Goal: Check status

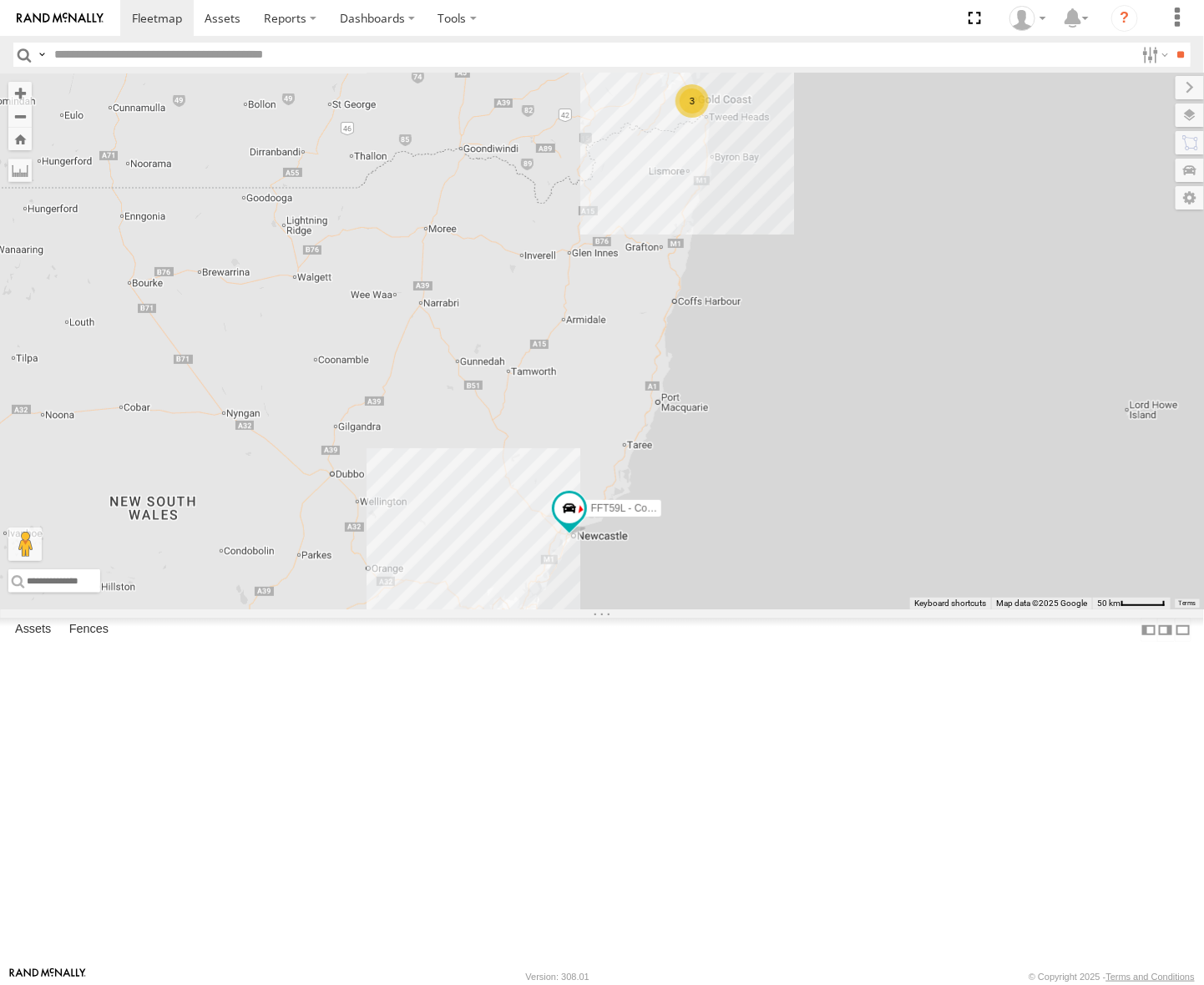
click at [0, 0] on div "[GEOGRAPHIC_DATA]" at bounding box center [0, 0] width 0 height 0
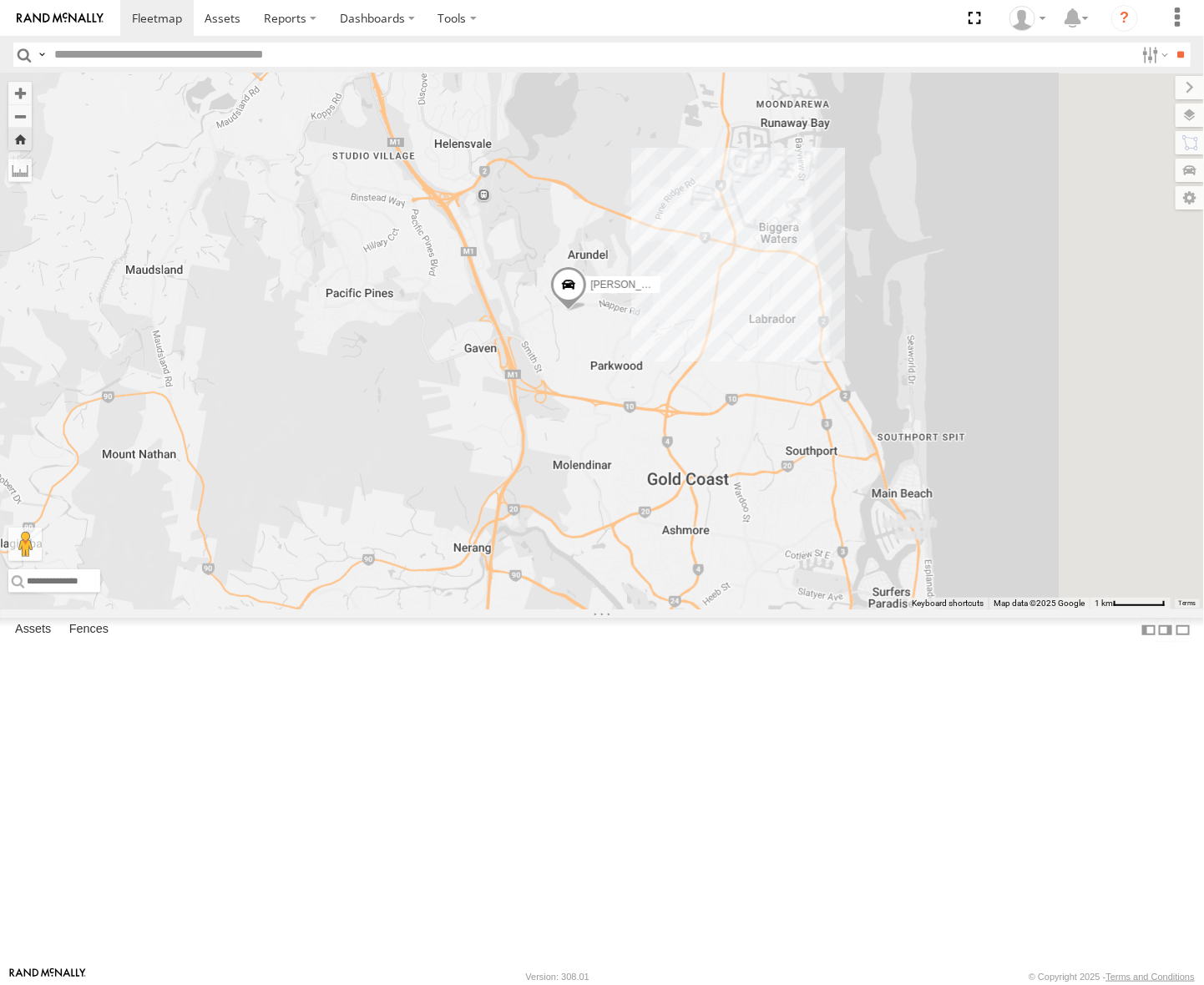
drag, startPoint x: 843, startPoint y: 624, endPoint x: 798, endPoint y: 574, distance: 67.3
click at [798, 574] on div "[PERSON_NAME] - Yellow" at bounding box center [602, 341] width 1204 height 535
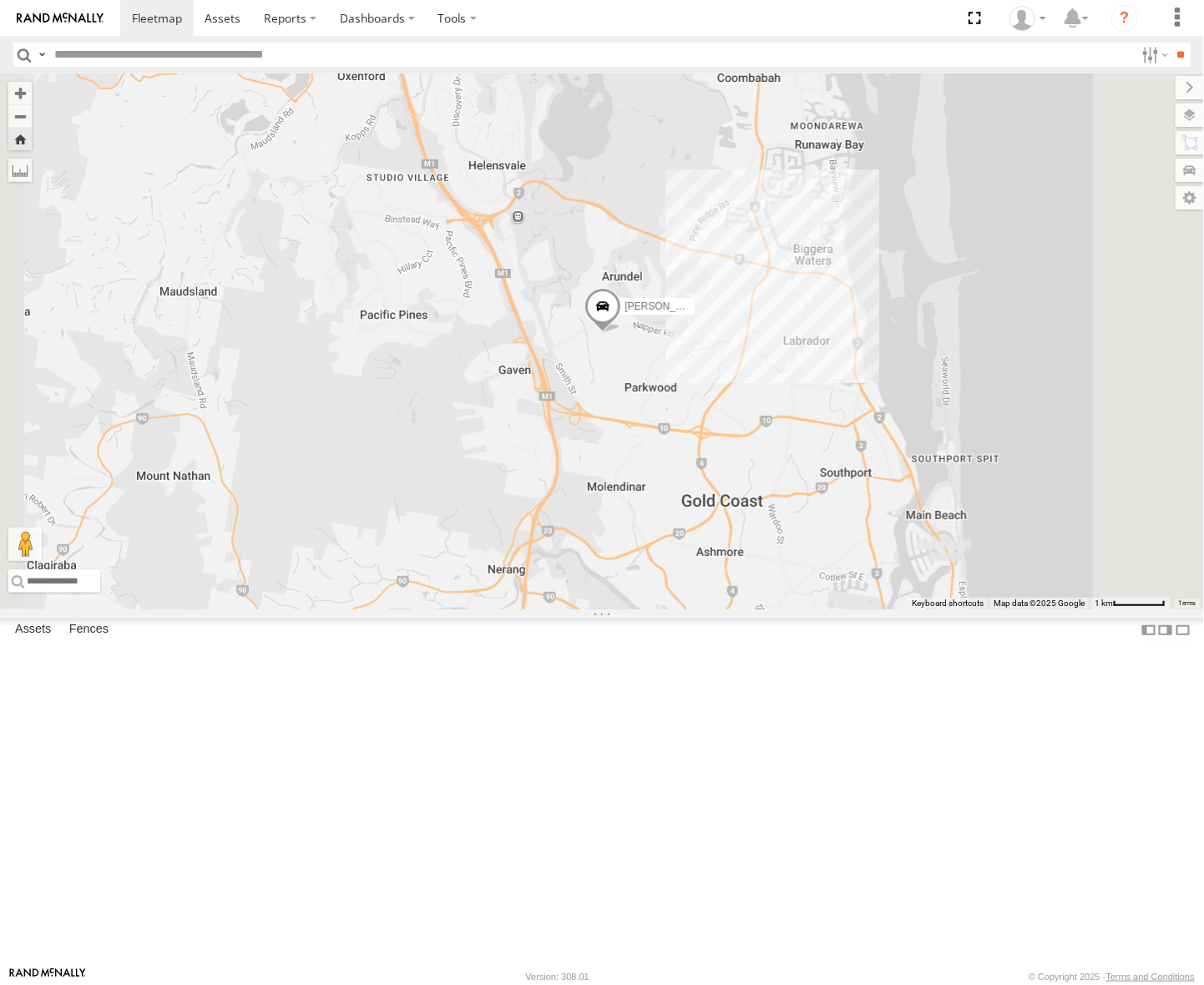
drag, startPoint x: 771, startPoint y: 565, endPoint x: 823, endPoint y: 603, distance: 64.4
click at [823, 603] on div "[PERSON_NAME] - Yellow" at bounding box center [602, 341] width 1204 height 535
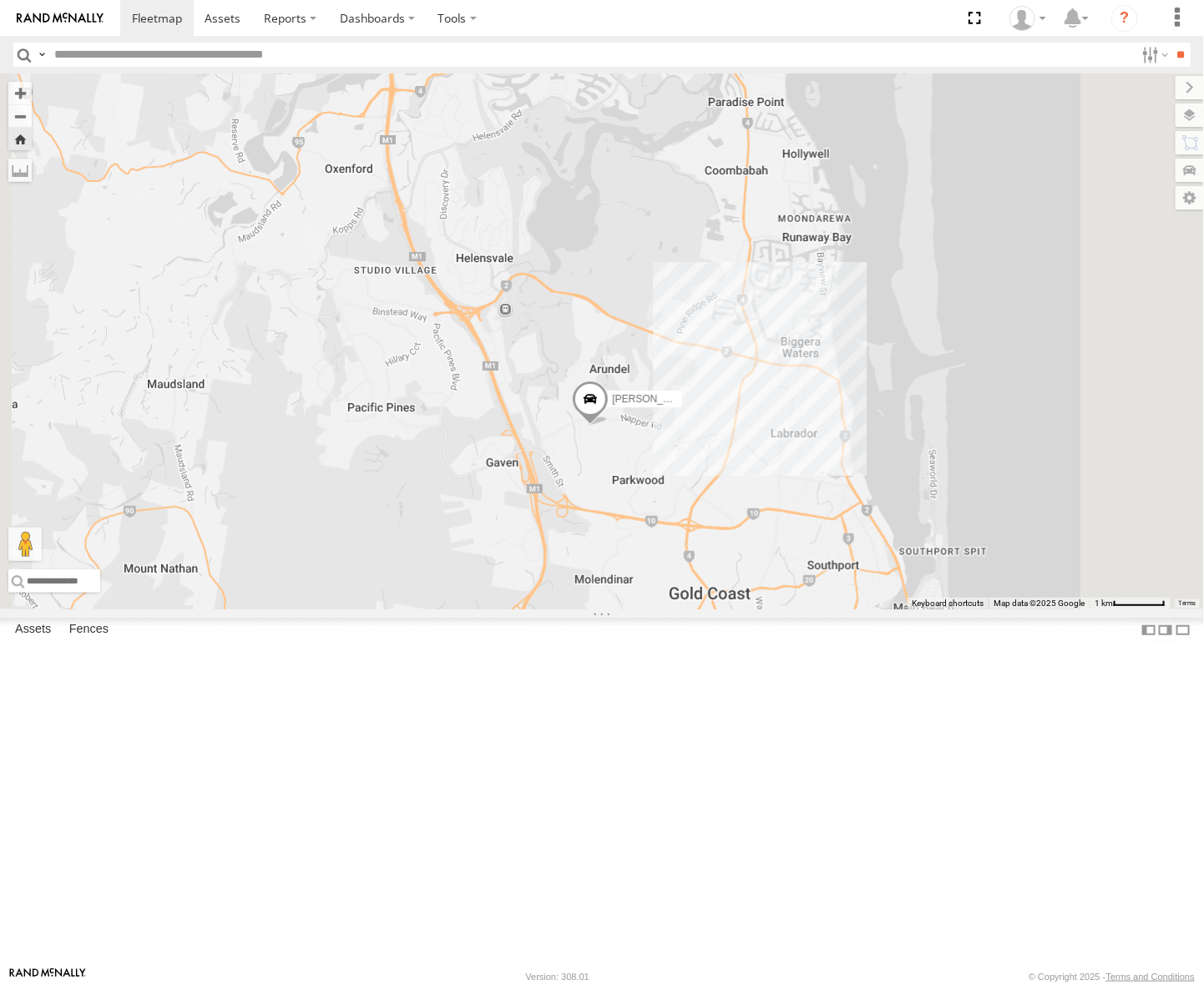
drag, startPoint x: 753, startPoint y: 428, endPoint x: 741, endPoint y: 522, distance: 94.8
click at [741, 522] on div "[PERSON_NAME] - Yellow" at bounding box center [602, 341] width 1204 height 535
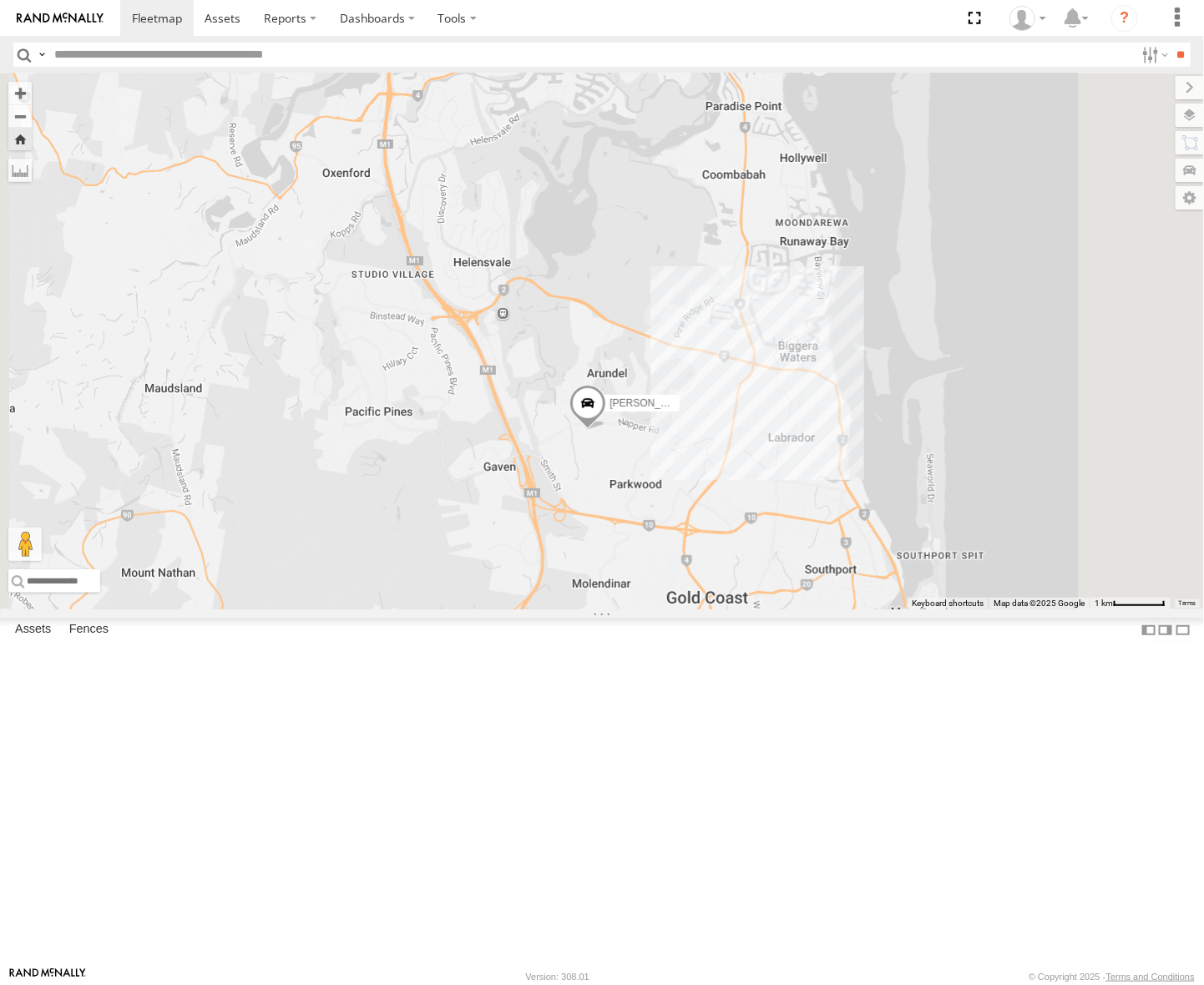
click at [771, 555] on div "[PERSON_NAME] - Yellow" at bounding box center [602, 341] width 1204 height 535
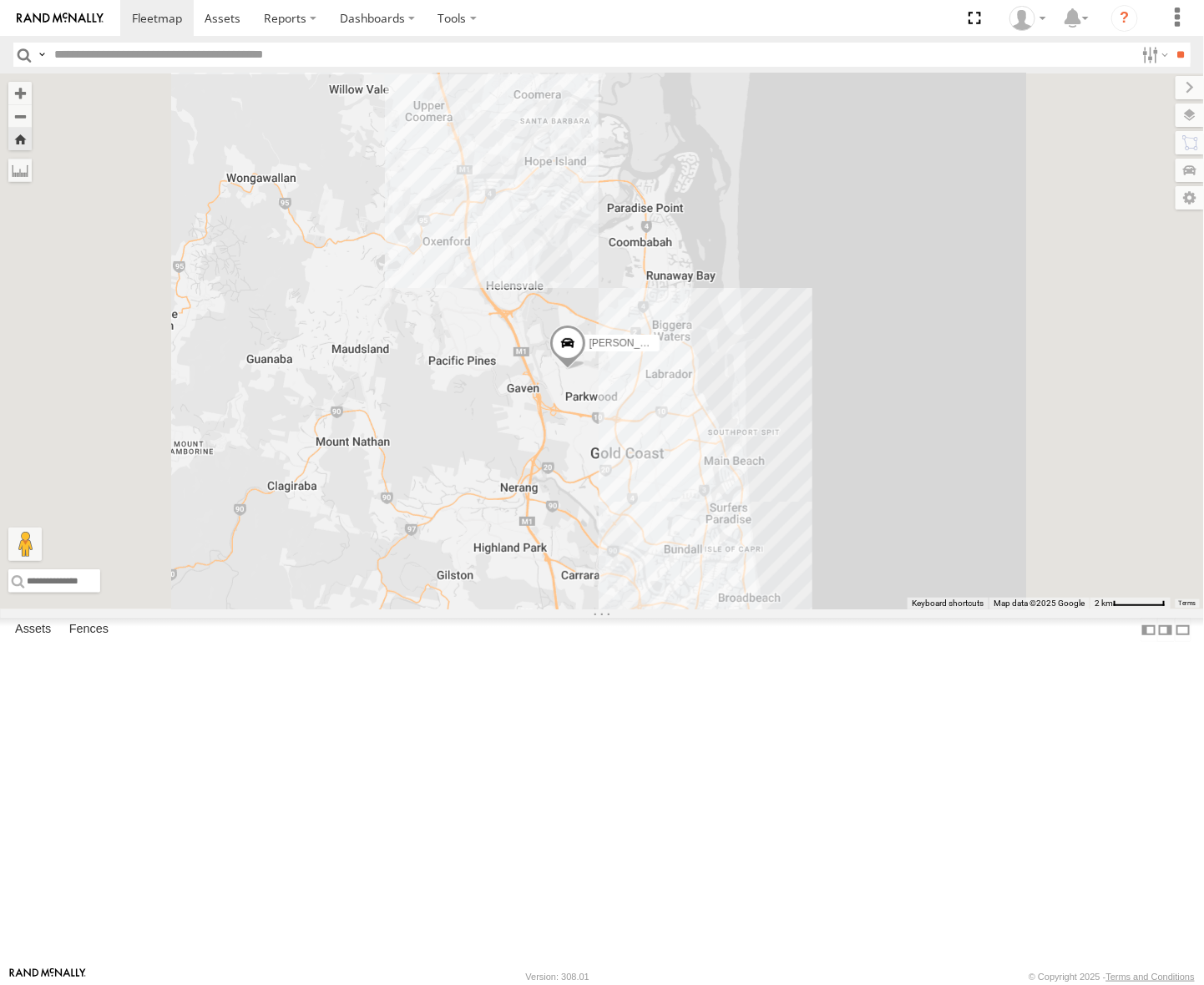
click at [586, 370] on span at bounding box center [567, 347] width 37 height 45
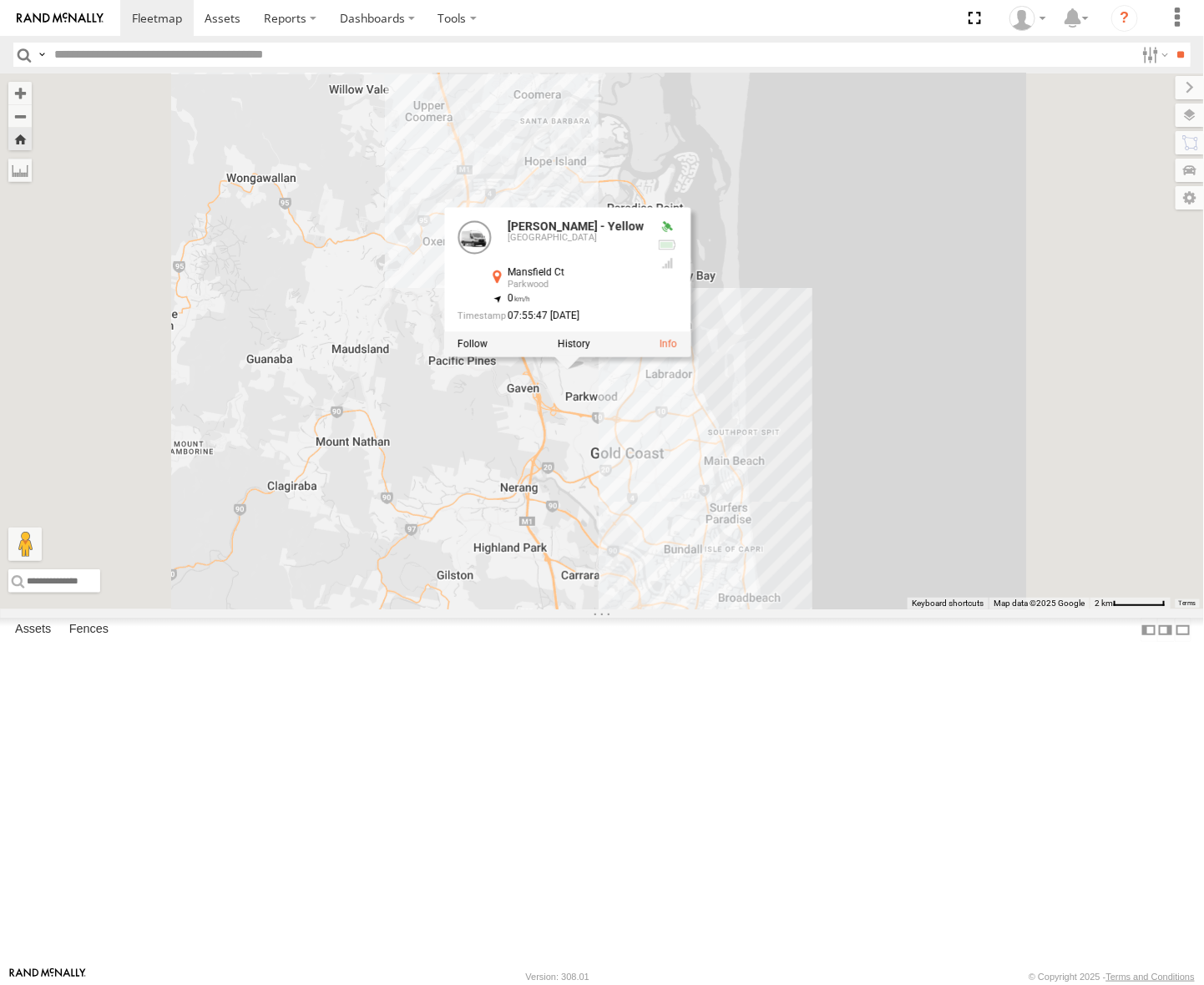
click at [754, 567] on div "[PERSON_NAME] - Yellow [PERSON_NAME] - Yellow Brisbane [GEOGRAPHIC_DATA] -27.94…" at bounding box center [602, 341] width 1204 height 535
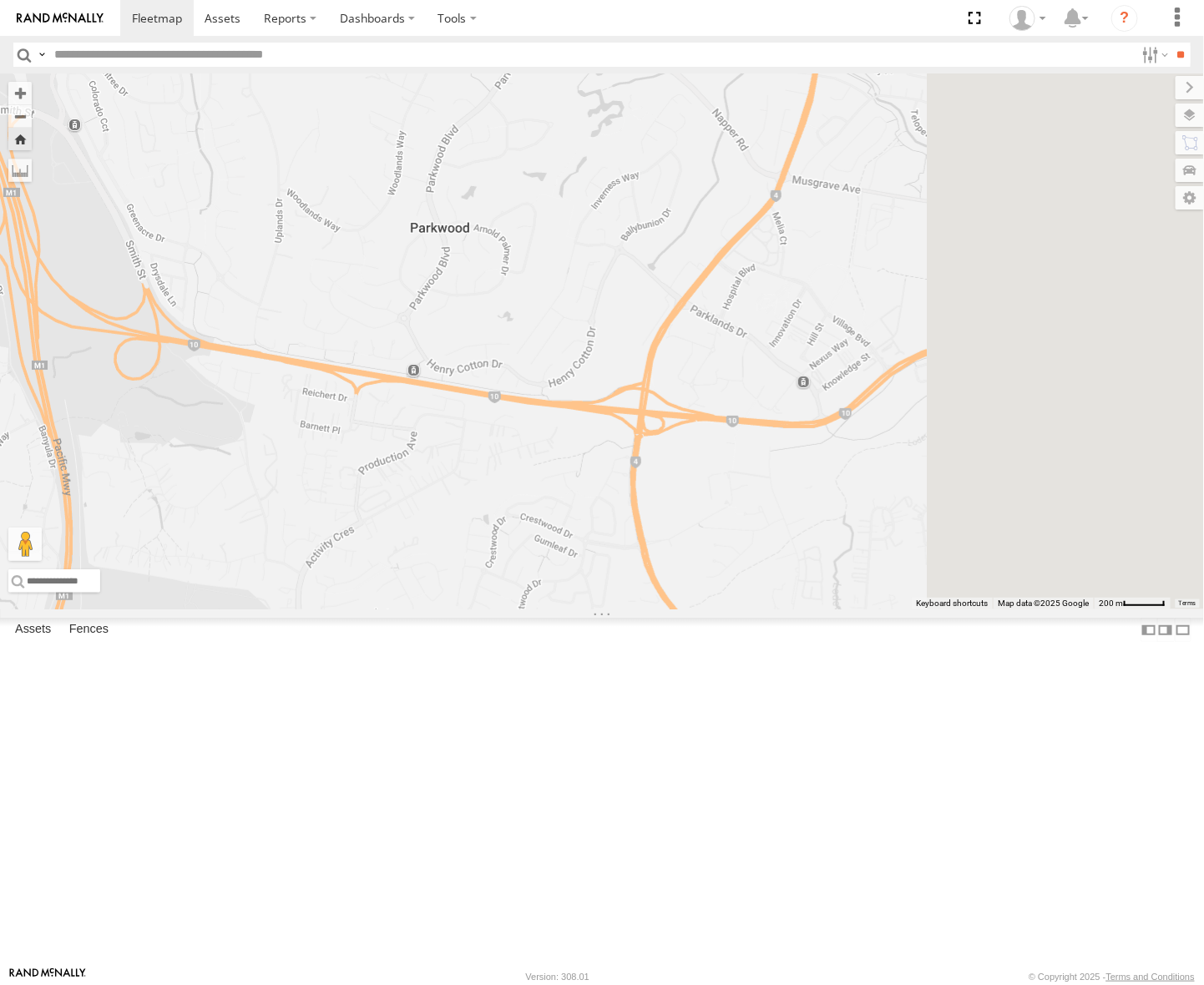
drag, startPoint x: 956, startPoint y: 607, endPoint x: 631, endPoint y: 729, distance: 347.1
click at [631, 609] on div "[PERSON_NAME] - Yellow" at bounding box center [602, 341] width 1204 height 535
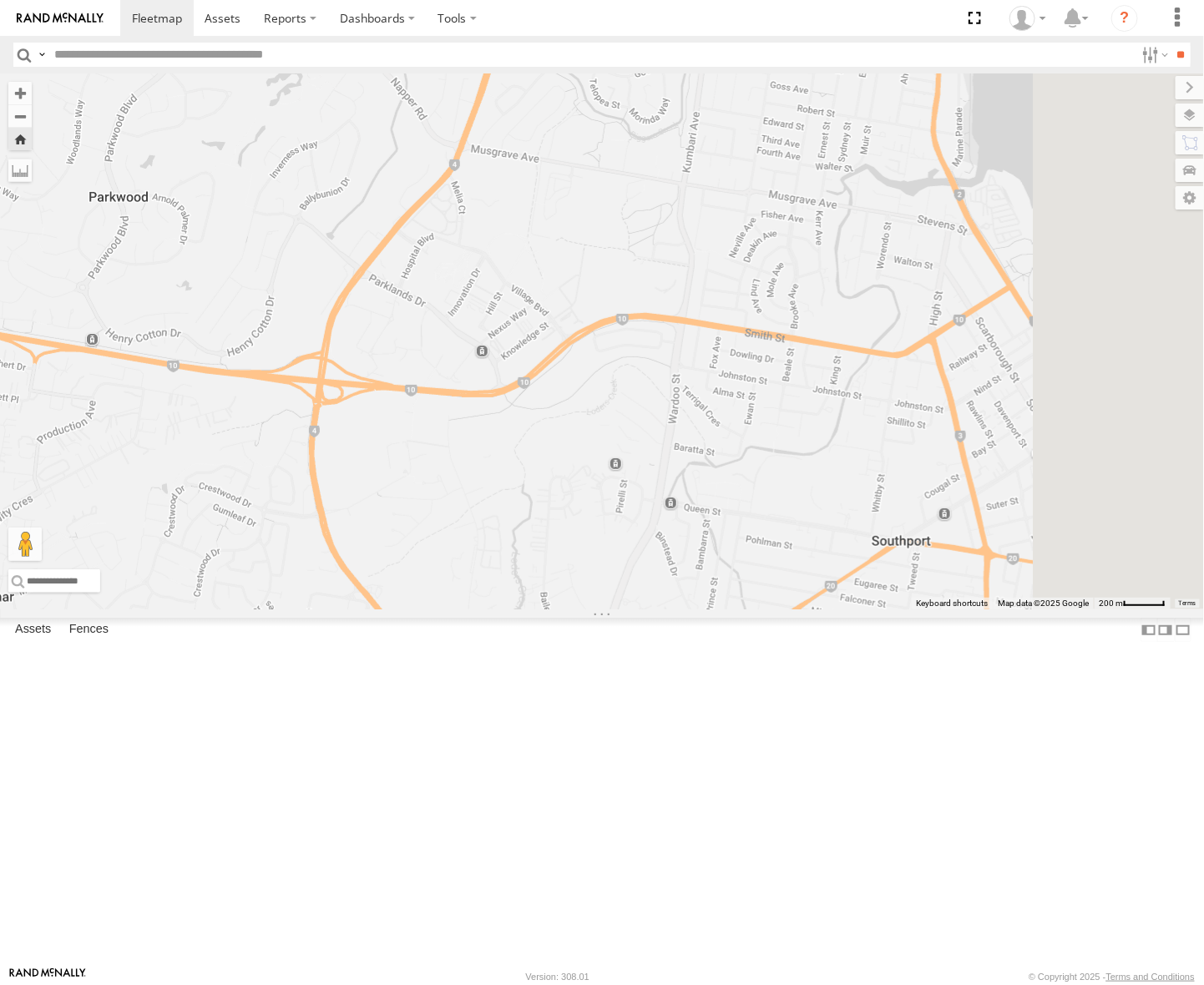
drag, startPoint x: 812, startPoint y: 716, endPoint x: 494, endPoint y: 667, distance: 321.8
click at [491, 609] on div "[PERSON_NAME] - Yellow" at bounding box center [602, 341] width 1204 height 535
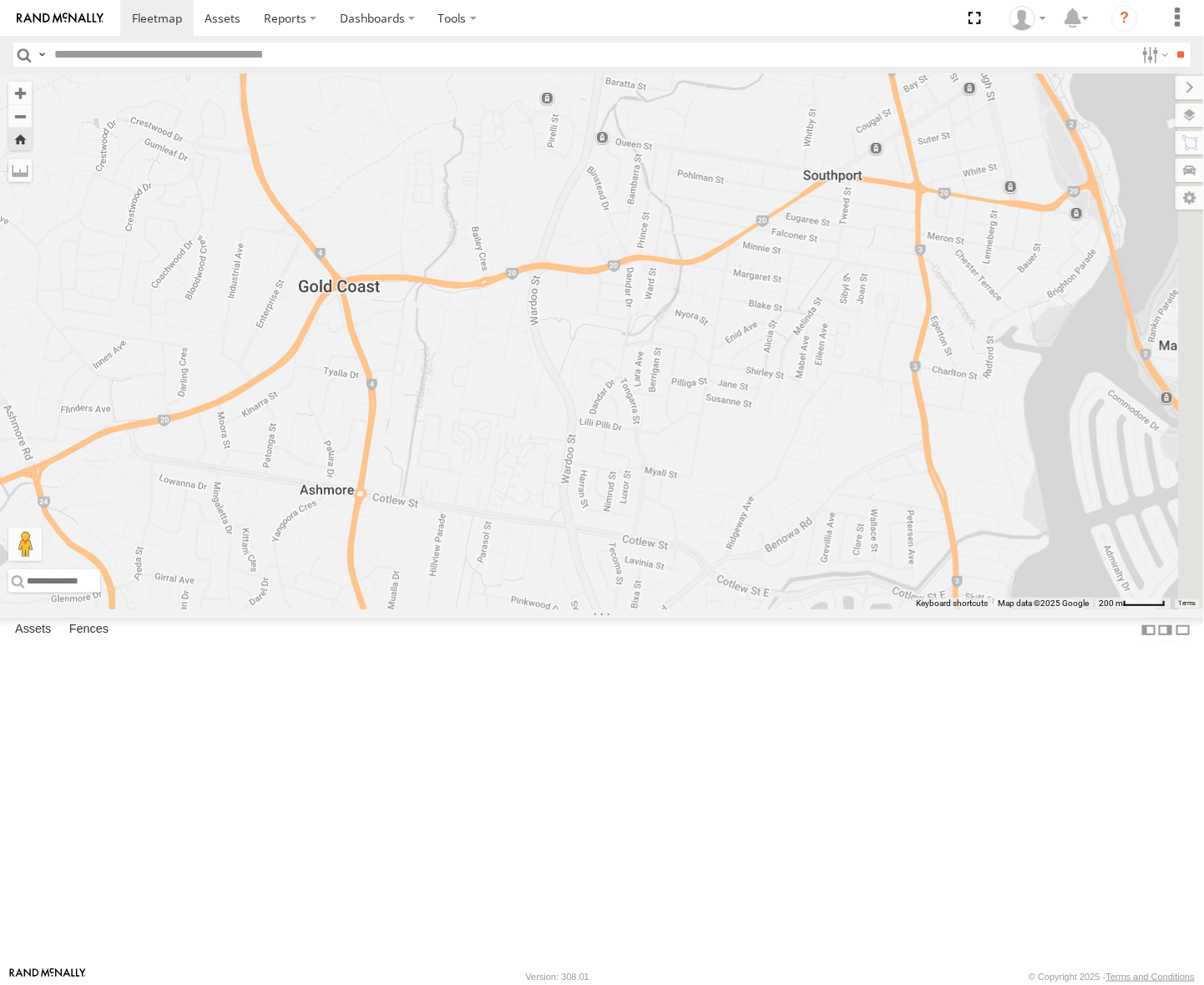
drag, startPoint x: 857, startPoint y: 630, endPoint x: 787, endPoint y: 278, distance: 358.9
click at [787, 278] on div "[PERSON_NAME] - Yellow" at bounding box center [602, 341] width 1204 height 535
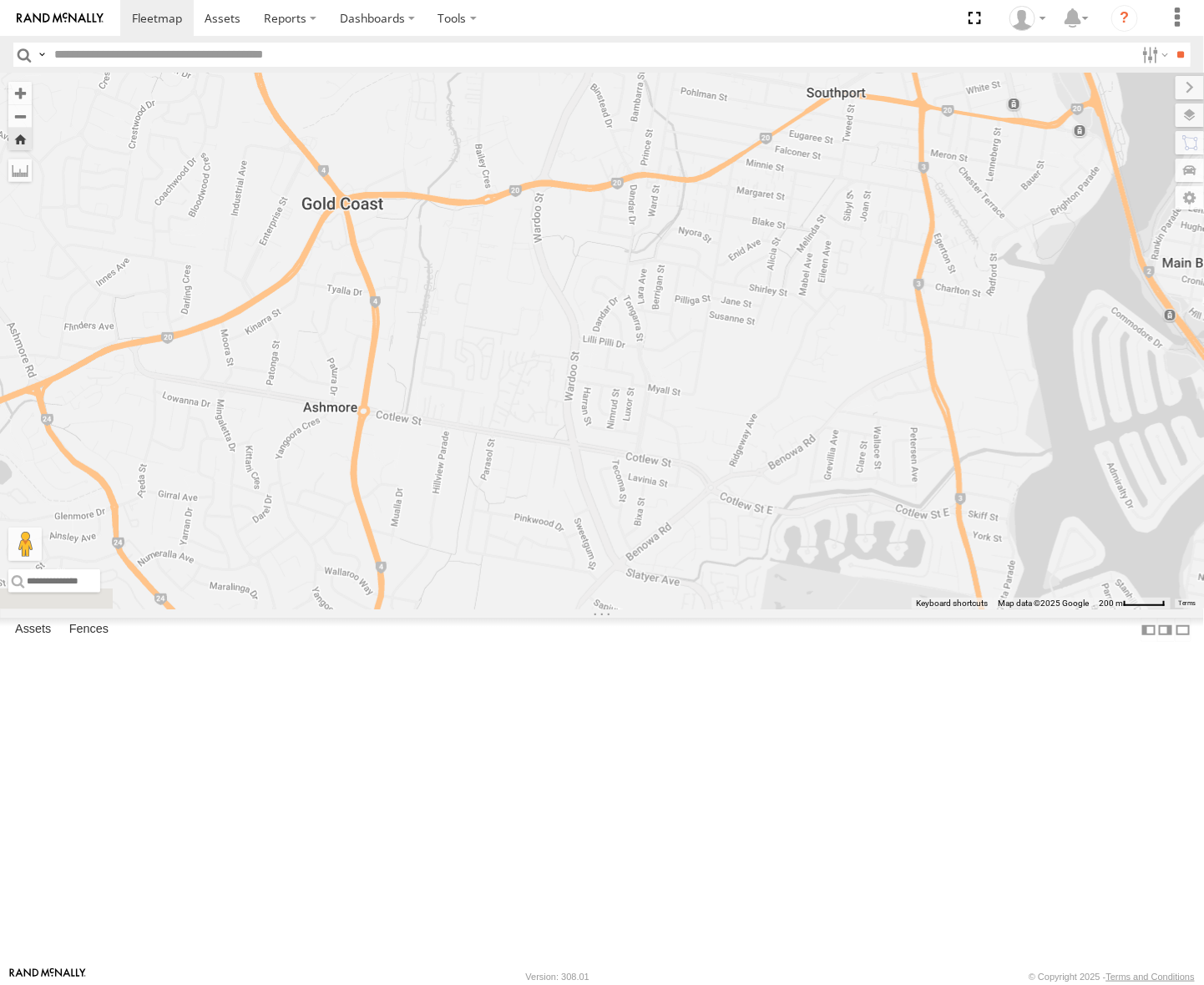
drag, startPoint x: 841, startPoint y: 624, endPoint x: 844, endPoint y: 539, distance: 85.1
click at [844, 539] on div "[PERSON_NAME] - Yellow" at bounding box center [602, 341] width 1204 height 535
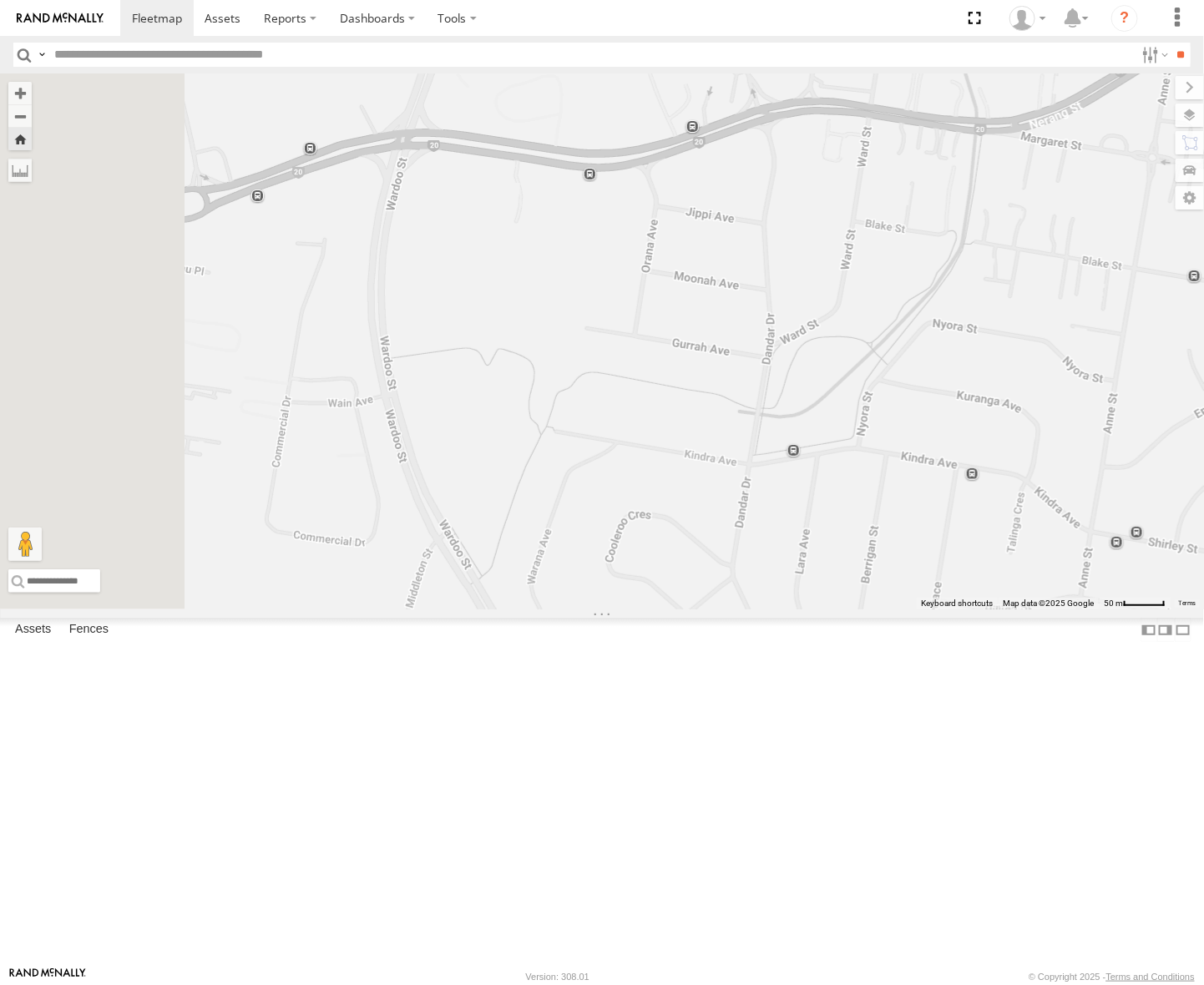
drag, startPoint x: 776, startPoint y: 484, endPoint x: 837, endPoint y: 747, distance: 270.0
click at [837, 609] on div "[PERSON_NAME] - Yellow" at bounding box center [602, 341] width 1204 height 535
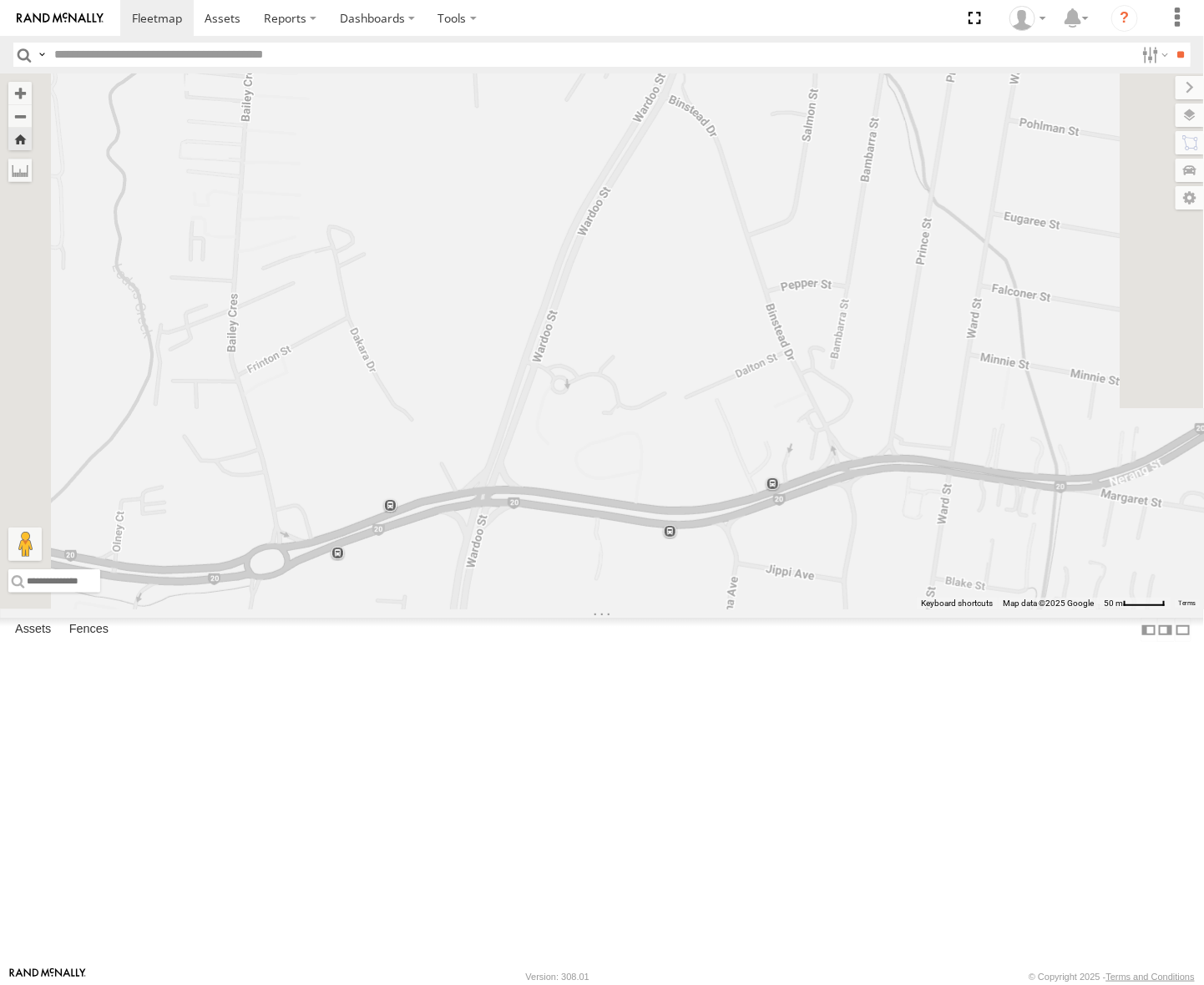
drag, startPoint x: 806, startPoint y: 457, endPoint x: 886, endPoint y: 803, distance: 355.1
click at [886, 609] on div "[PERSON_NAME] - Yellow" at bounding box center [602, 341] width 1204 height 535
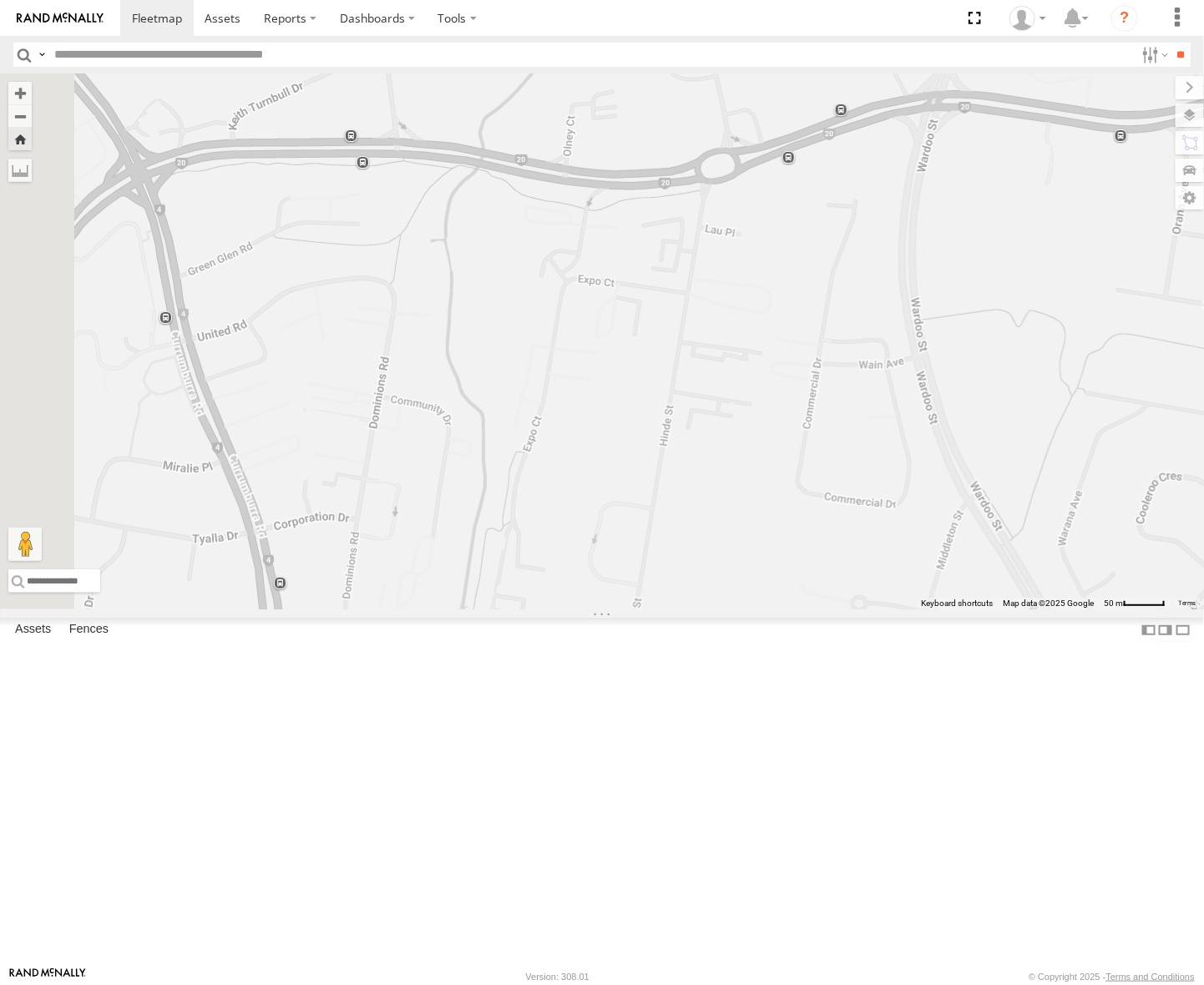
drag, startPoint x: 624, startPoint y: 847, endPoint x: 1077, endPoint y: 452, distance: 601.0
click at [1077, 452] on div "[PERSON_NAME] - Yellow" at bounding box center [602, 341] width 1204 height 535
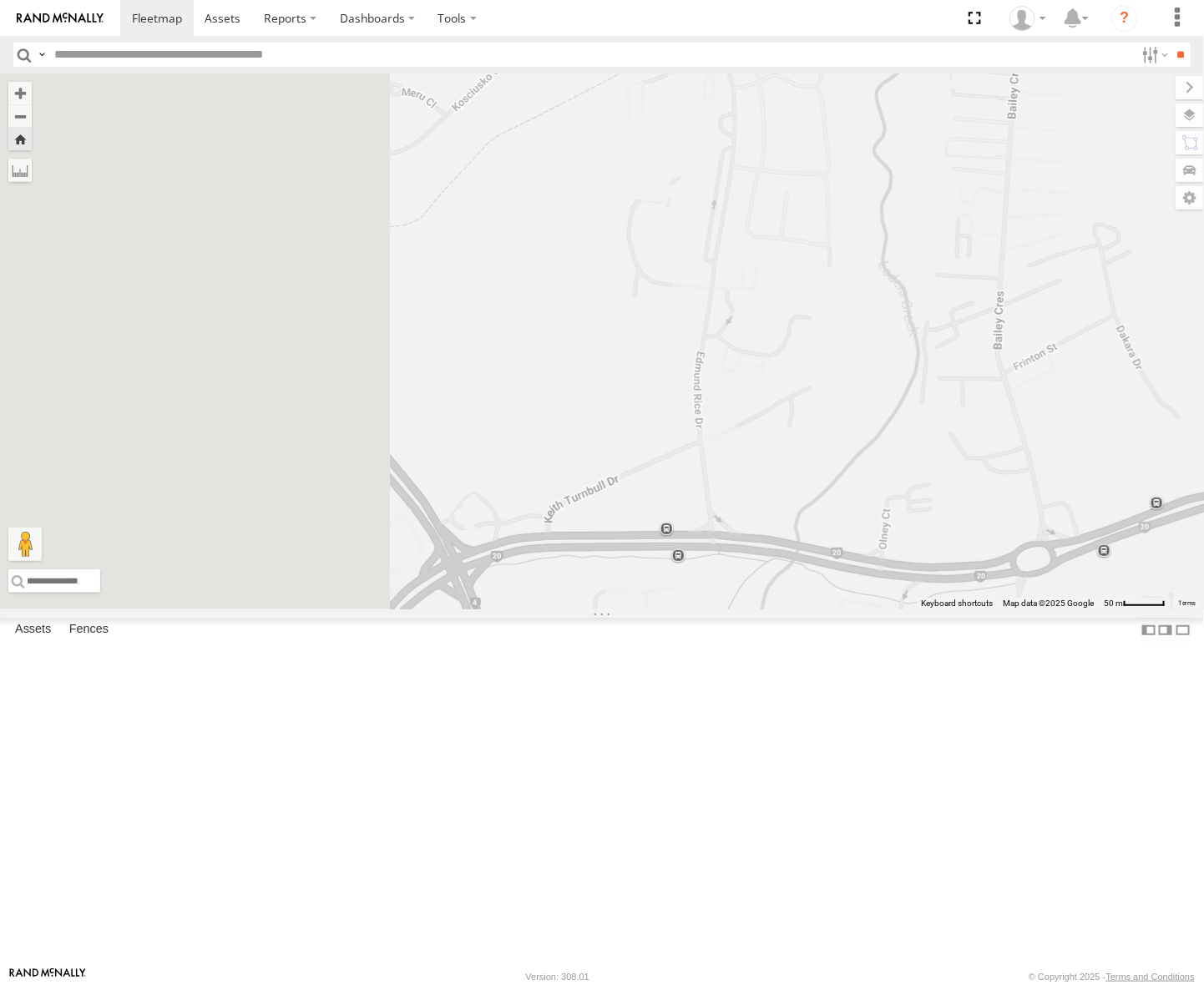
drag, startPoint x: 647, startPoint y: 472, endPoint x: 962, endPoint y: 868, distance: 506.0
click at [962, 609] on div "[PERSON_NAME] - Yellow" at bounding box center [602, 341] width 1204 height 535
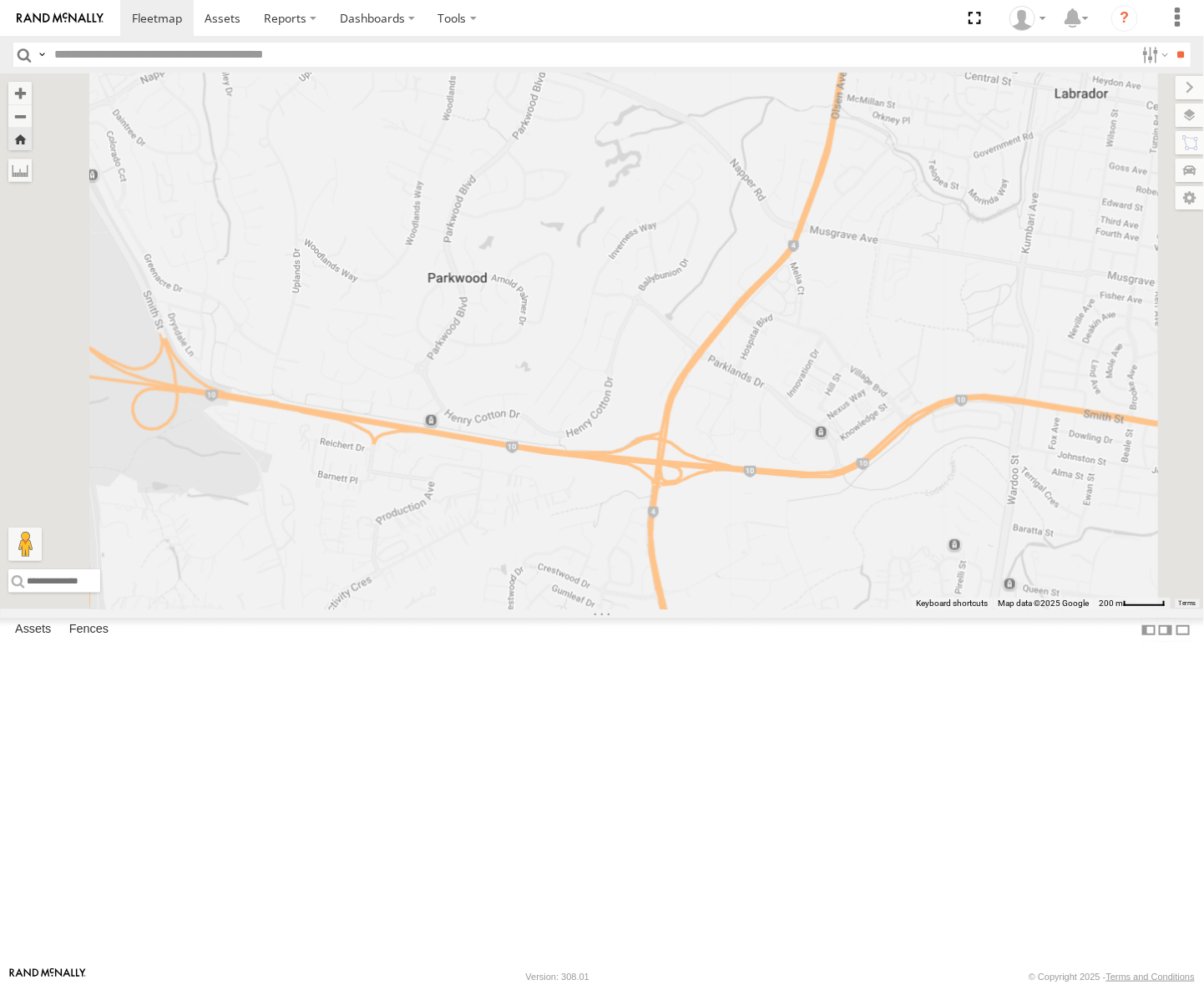
drag, startPoint x: 860, startPoint y: 677, endPoint x: 941, endPoint y: 760, distance: 116.0
click at [941, 609] on div "[PERSON_NAME] - Yellow" at bounding box center [602, 341] width 1204 height 535
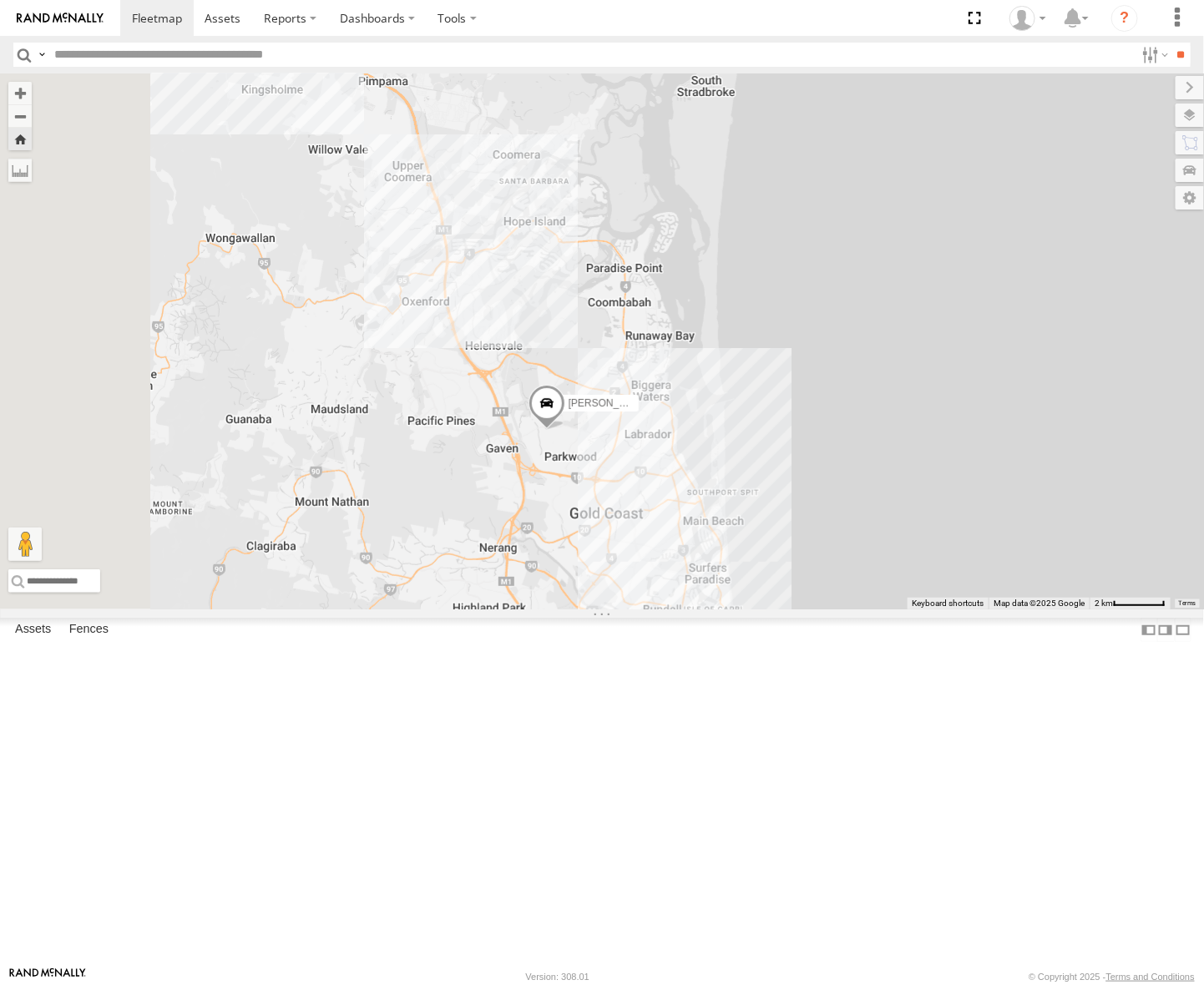
drag, startPoint x: 701, startPoint y: 711, endPoint x: 723, endPoint y: 635, distance: 79.1
click at [723, 609] on div "[PERSON_NAME] - Yellow" at bounding box center [602, 341] width 1204 height 535
click at [0, 0] on div "FFT59L - Corolla Hatch Passenger Vehicles [PERSON_NAME][GEOGRAPHIC_DATA] -32.91…" at bounding box center [0, 0] width 0 height 0
